Goal: Check status: Check status

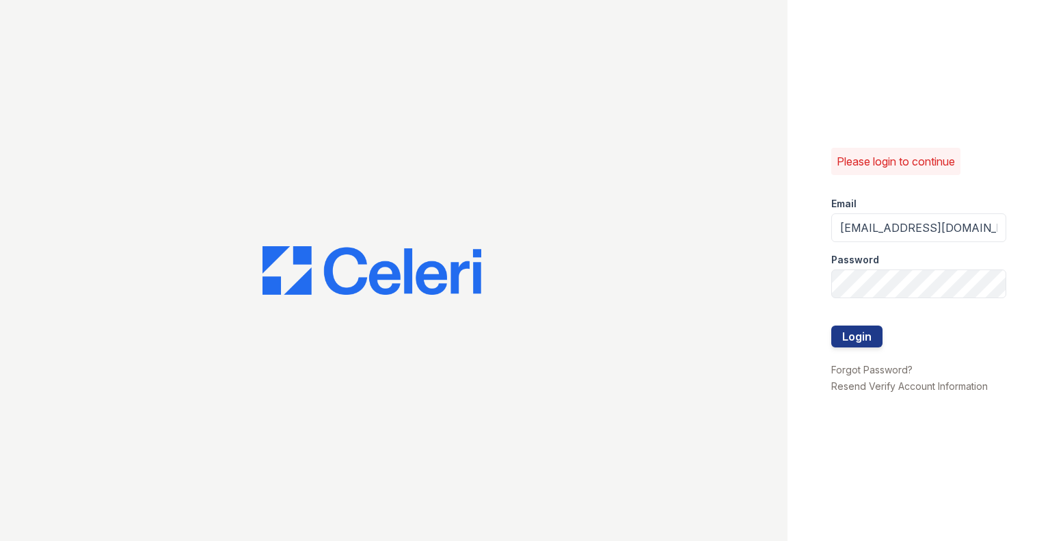
click at [887, 328] on form "Email [EMAIL_ADDRESS][DOMAIN_NAME] Password Login" at bounding box center [918, 273] width 175 height 175
click at [877, 334] on button "Login" at bounding box center [856, 336] width 51 height 22
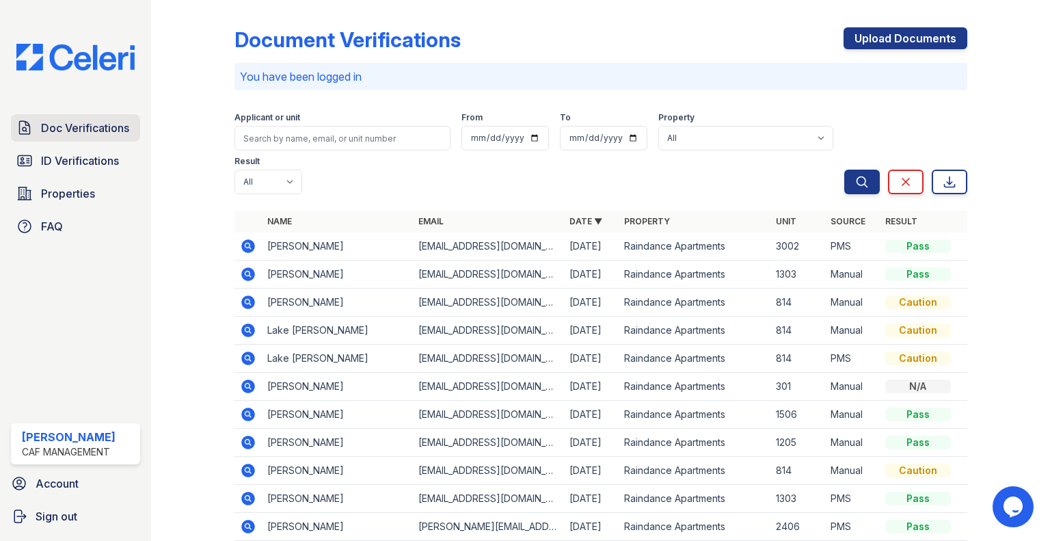
click at [94, 126] on span "Doc Verifications" at bounding box center [85, 128] width 88 height 16
click at [241, 243] on icon at bounding box center [248, 246] width 16 height 16
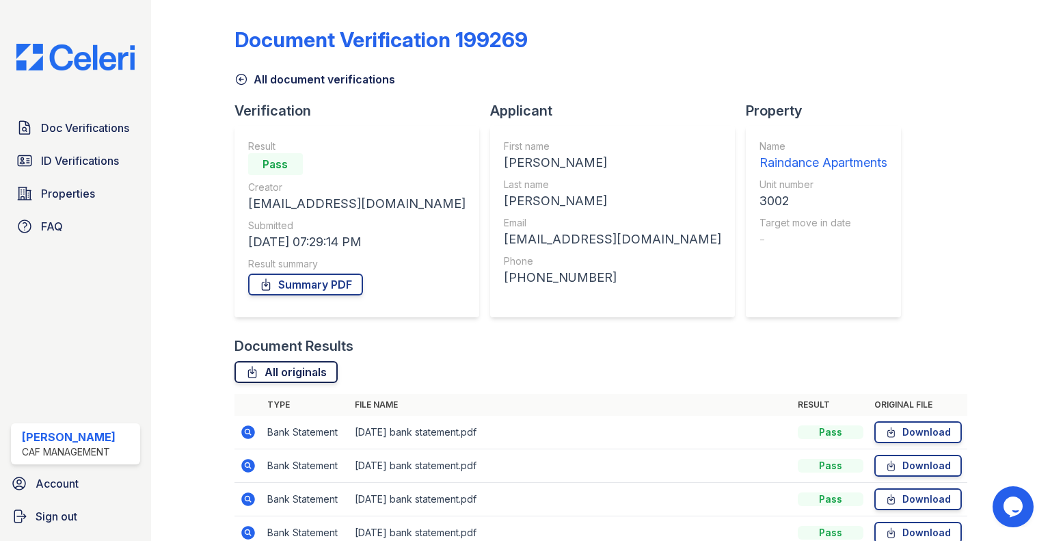
click at [299, 360] on div "Document Results All originals Type File name Result Original file Bank Stateme…" at bounding box center [601, 449] width 733 height 227
click at [277, 374] on link "All originals" at bounding box center [286, 372] width 103 height 22
click at [333, 289] on link "Summary PDF" at bounding box center [305, 285] width 115 height 22
click at [94, 163] on span "ID Verifications" at bounding box center [80, 160] width 78 height 16
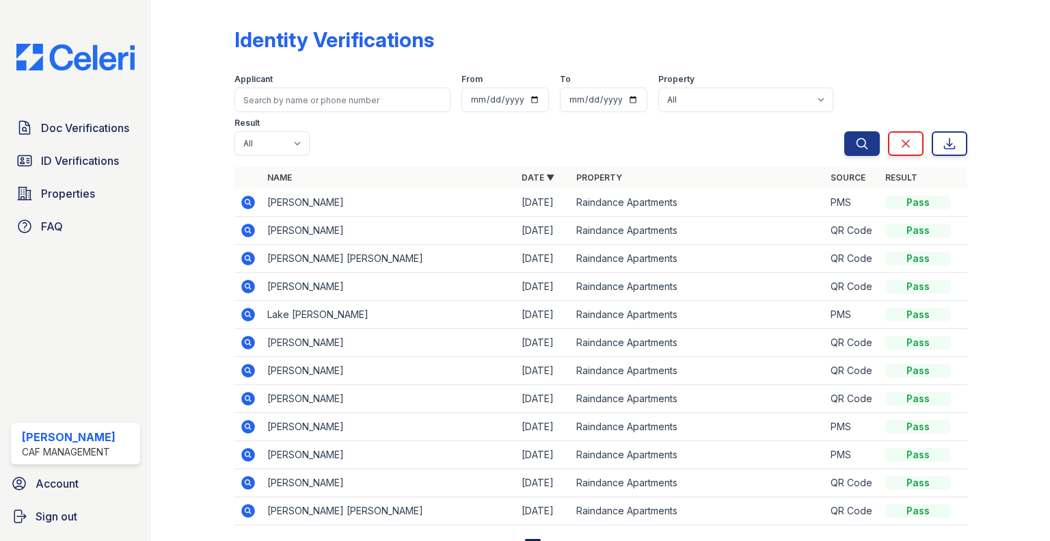
click at [251, 204] on icon at bounding box center [248, 203] width 14 height 14
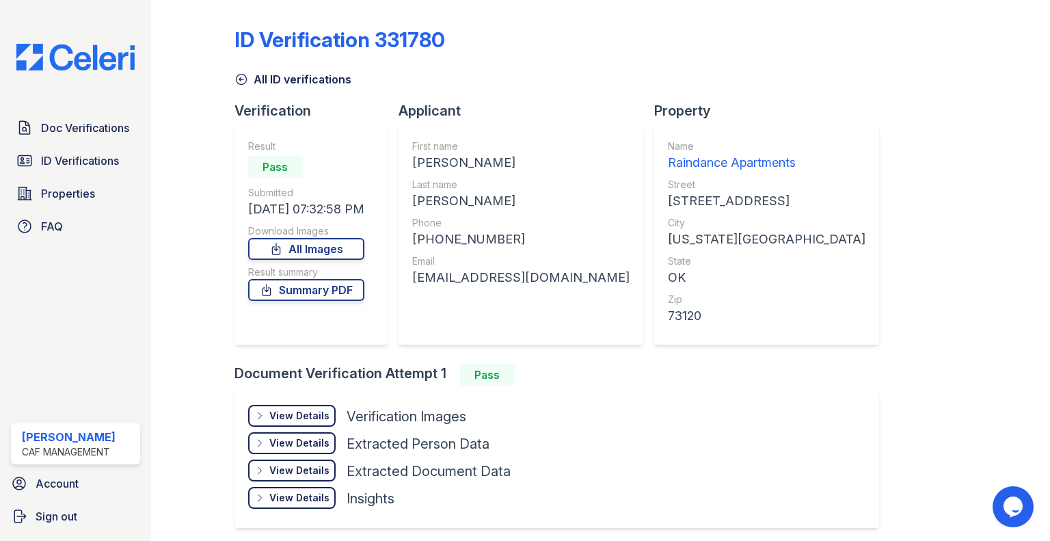
click at [295, 407] on div "View Details Details" at bounding box center [292, 416] width 88 height 22
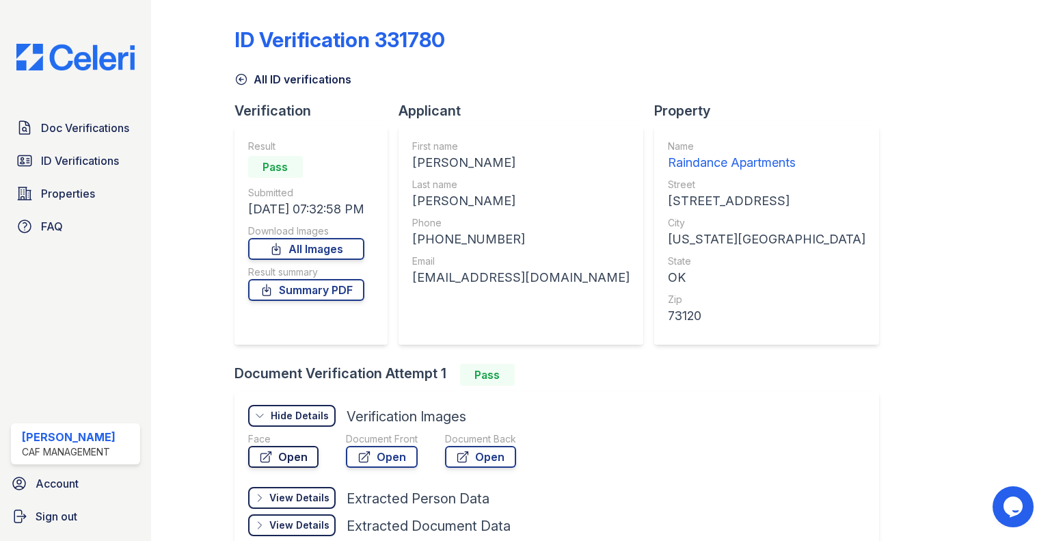
click at [299, 450] on link "Open" at bounding box center [283, 457] width 70 height 22
click at [386, 458] on link "Open" at bounding box center [382, 457] width 72 height 22
